Goal: Information Seeking & Learning: Learn about a topic

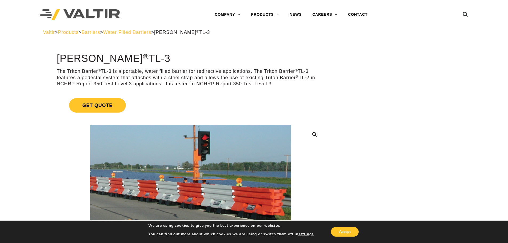
click at [300, 77] on p "The Triton Barrier ® TL-3 is a portable, water filled barrier for redirective a…" at bounding box center [191, 77] width 268 height 19
click at [151, 33] on span "Water Filled Barriers" at bounding box center [127, 32] width 48 height 5
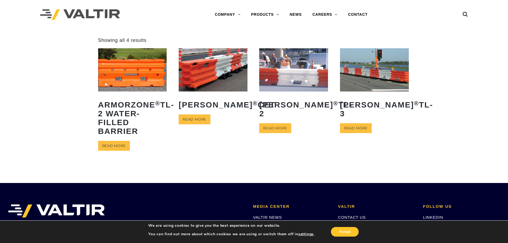
click at [127, 73] on img at bounding box center [132, 69] width 69 height 43
